Goal: Information Seeking & Learning: Learn about a topic

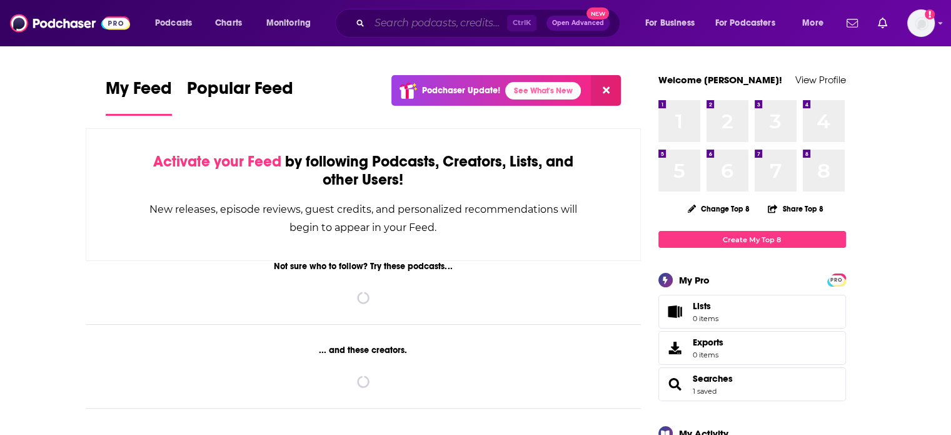
click at [419, 20] on input "Search podcasts, credits, & more..." at bounding box center [439, 23] width 138 height 20
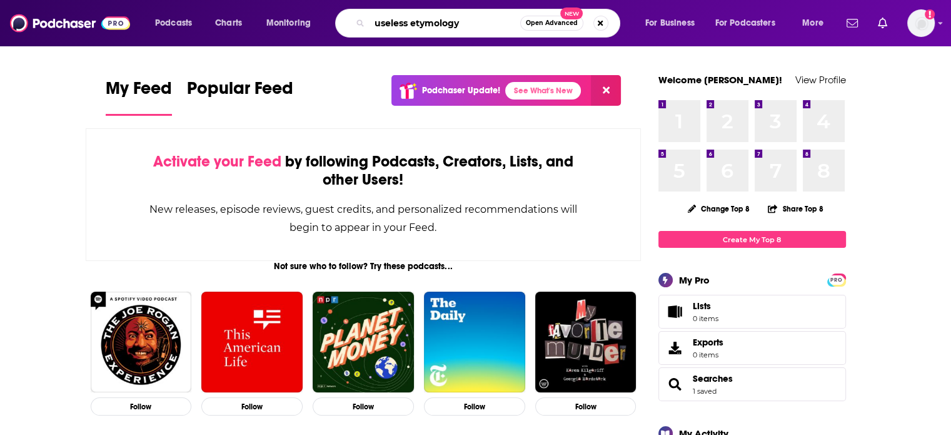
type input "useless etymology"
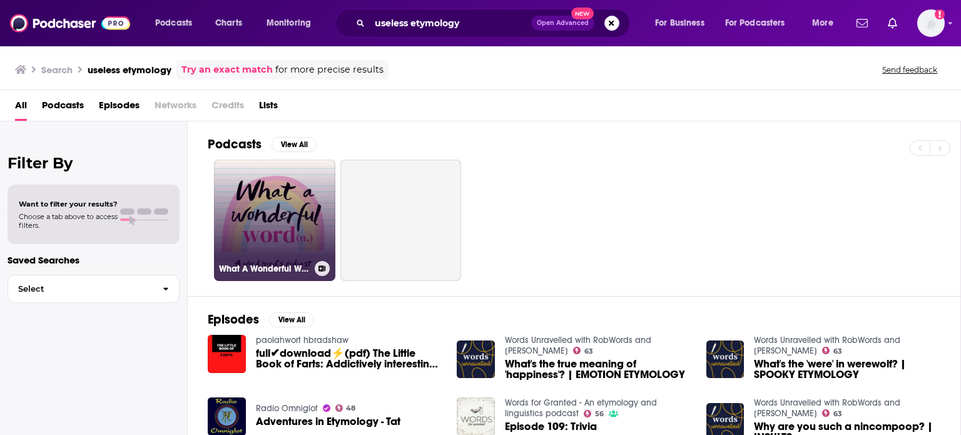
click at [290, 216] on link "What A Wonderful Word" at bounding box center [274, 220] width 121 height 121
